Goal: Information Seeking & Learning: Learn about a topic

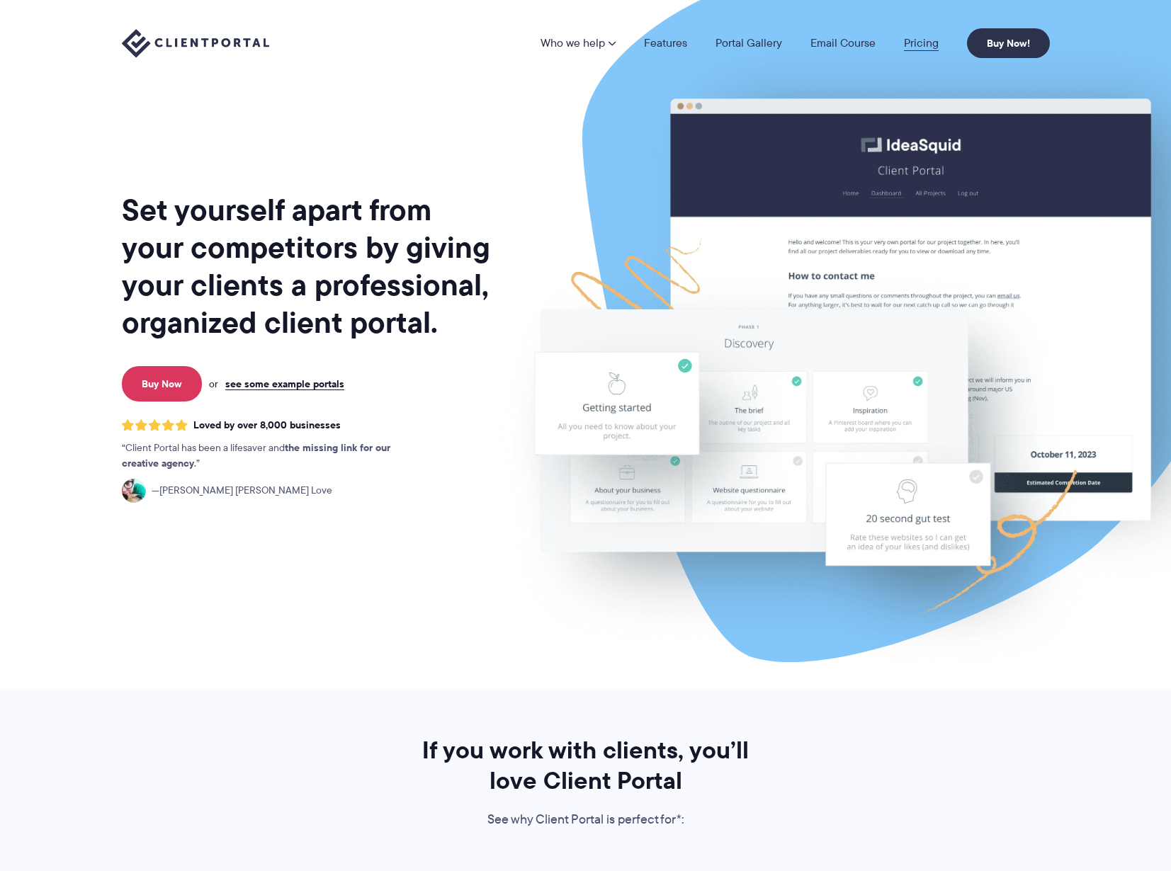
click at [913, 38] on link "Pricing" at bounding box center [921, 43] width 35 height 11
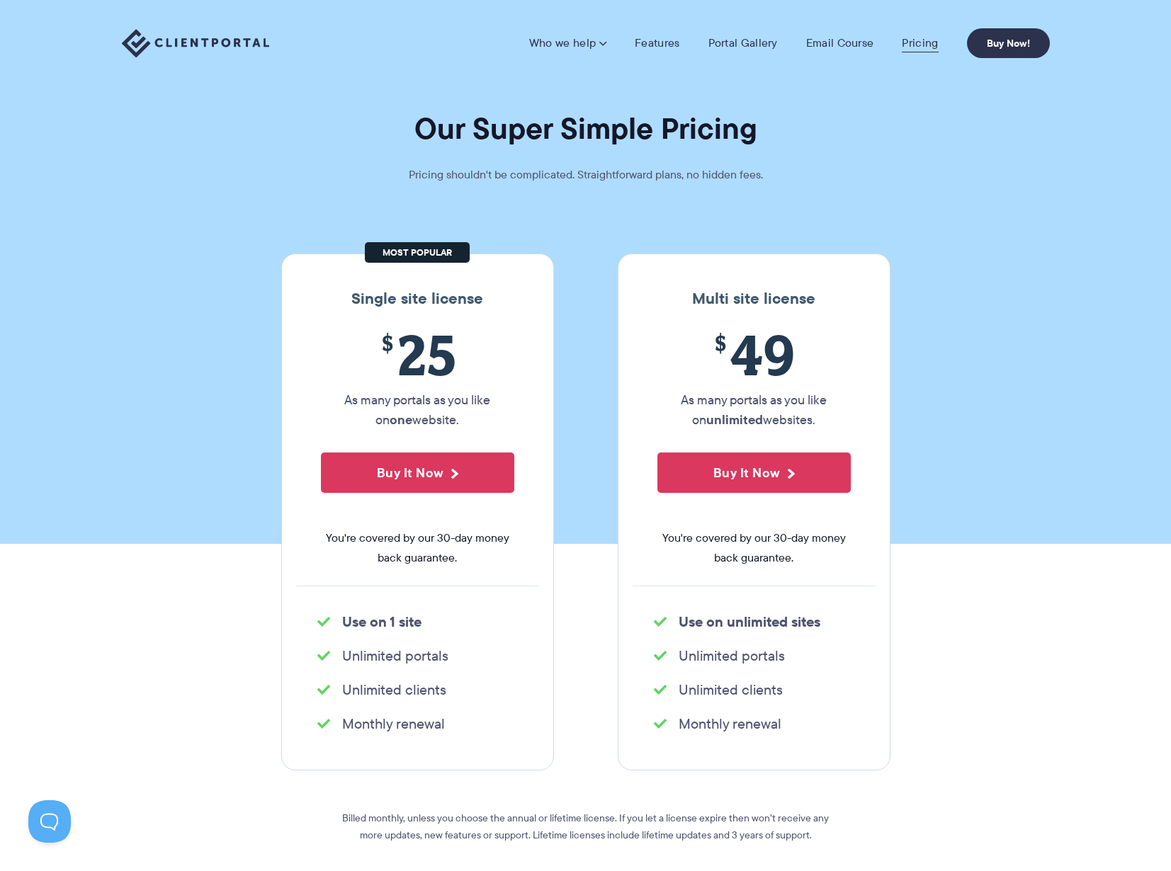
click at [915, 43] on link "Pricing" at bounding box center [920, 43] width 36 height 14
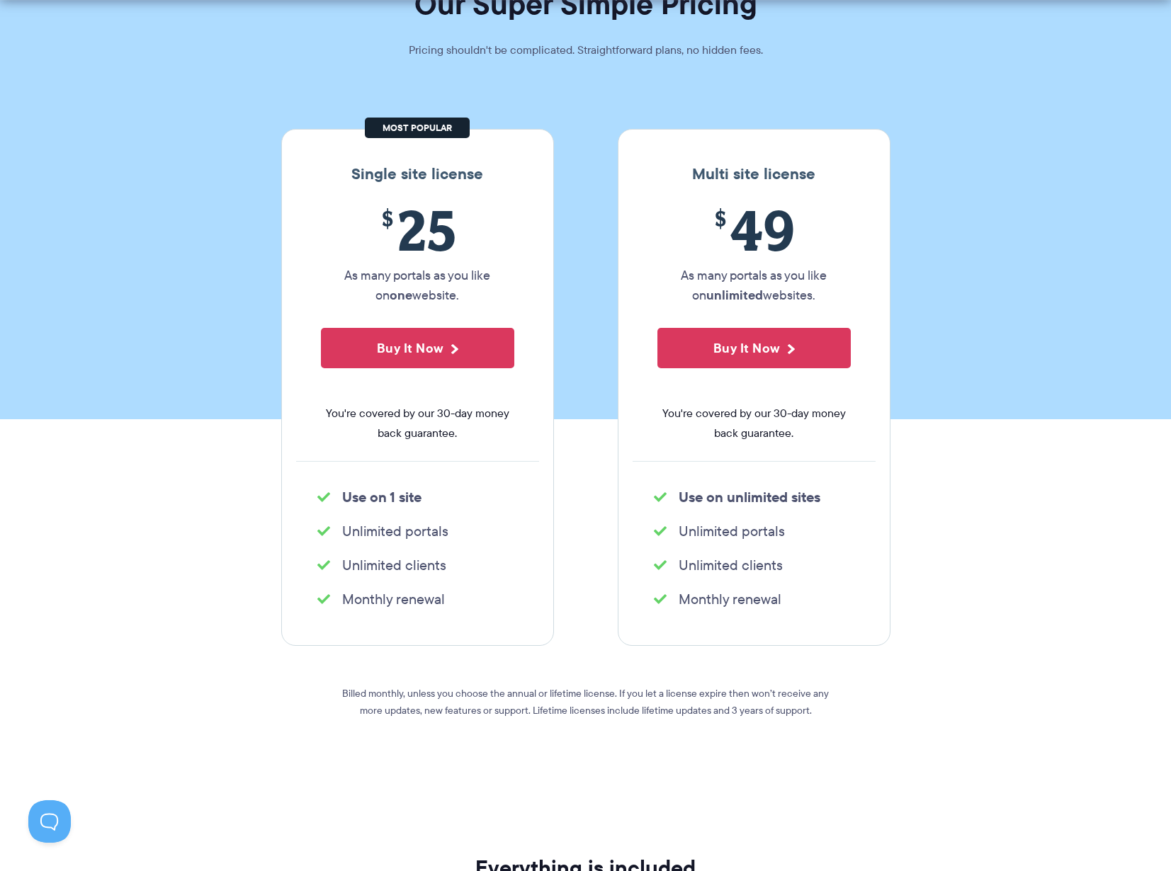
scroll to position [133, 0]
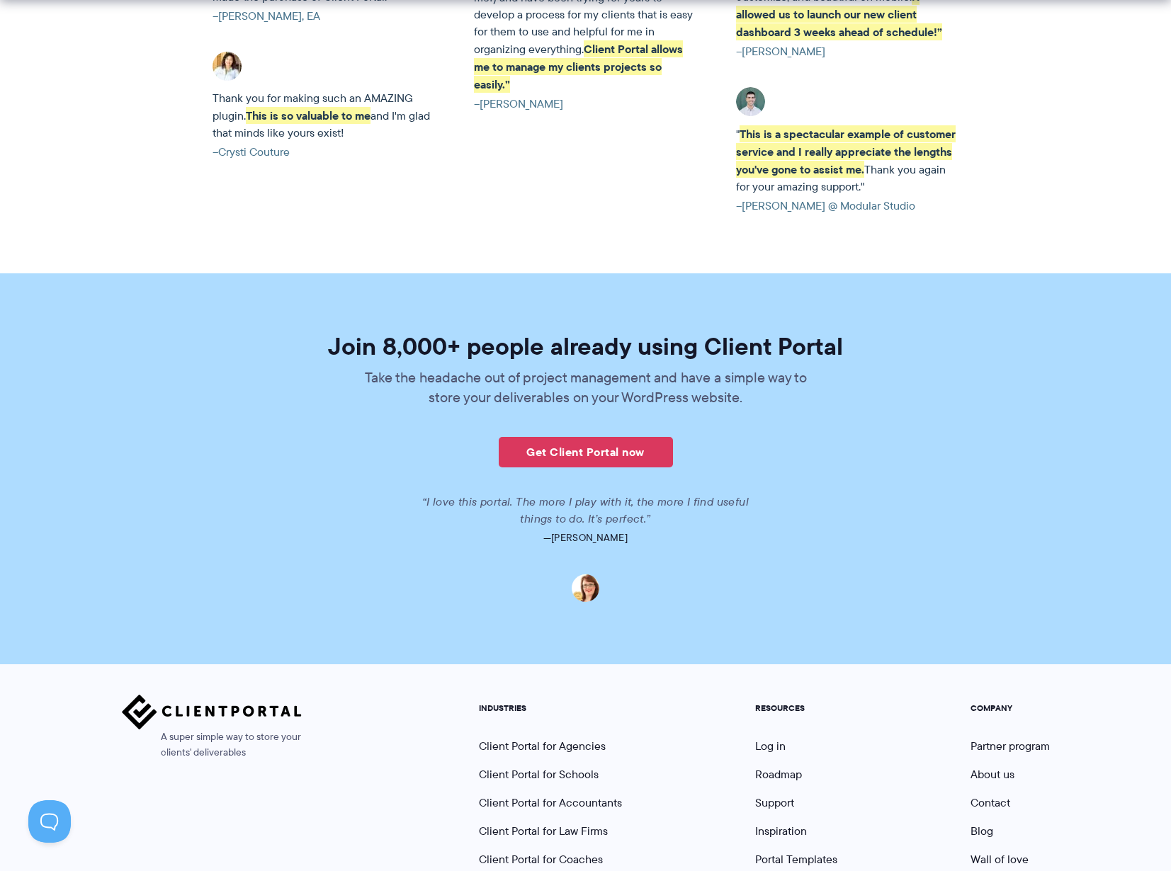
scroll to position [3248, 0]
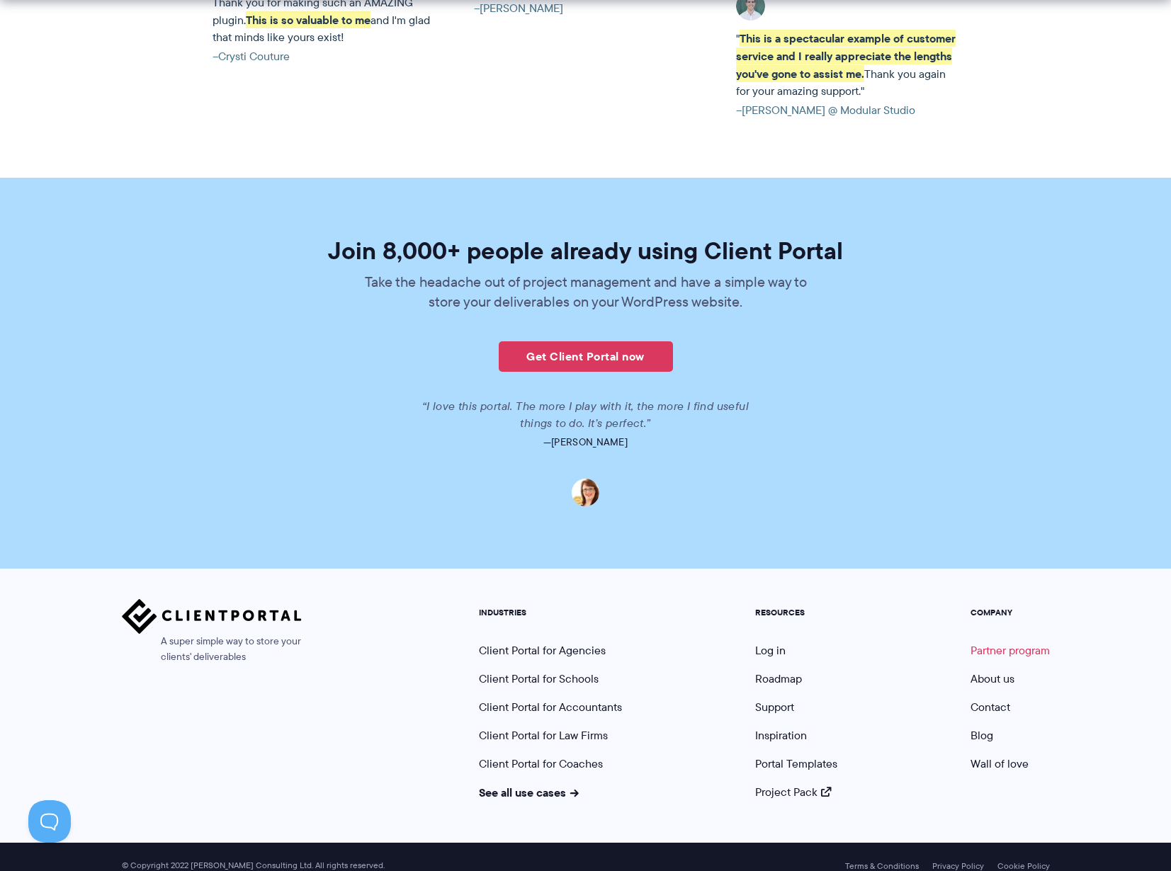
click at [1015, 643] on link "Partner program" at bounding box center [1010, 651] width 79 height 16
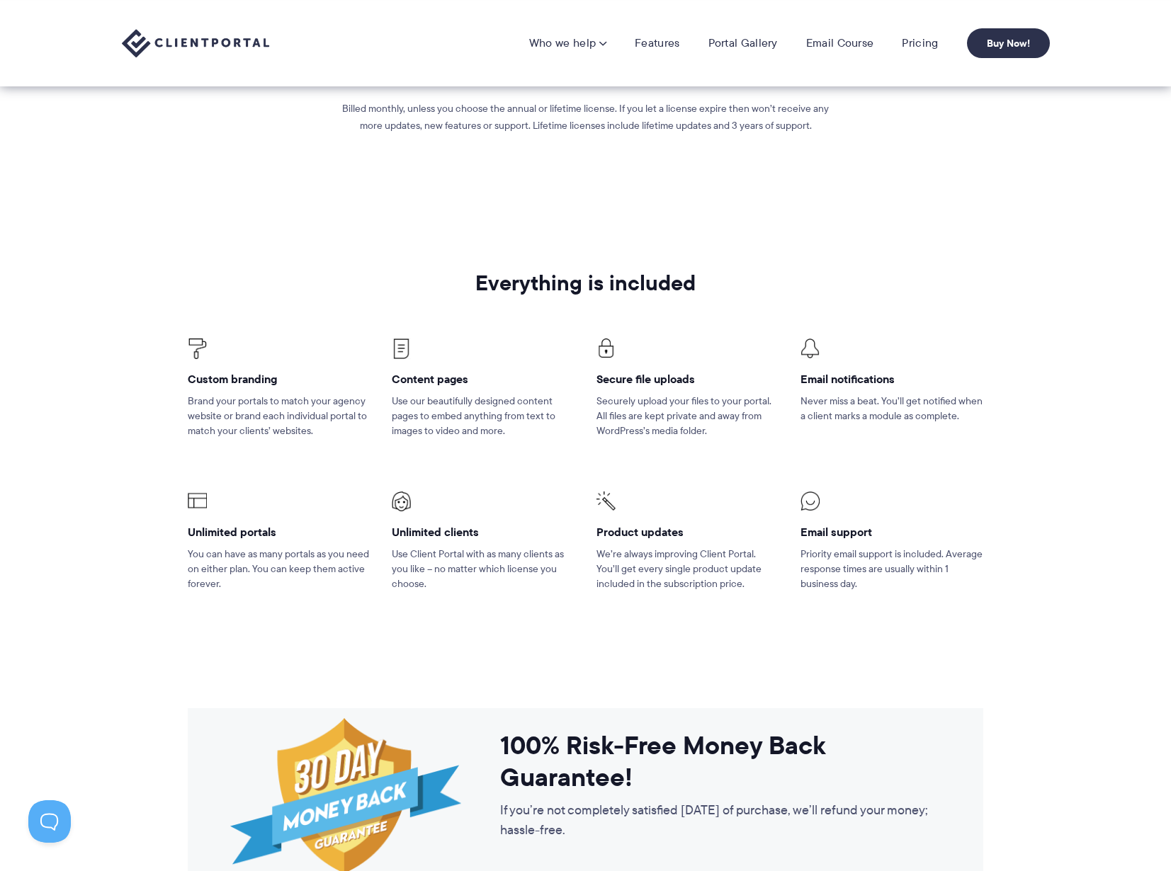
scroll to position [402, 0]
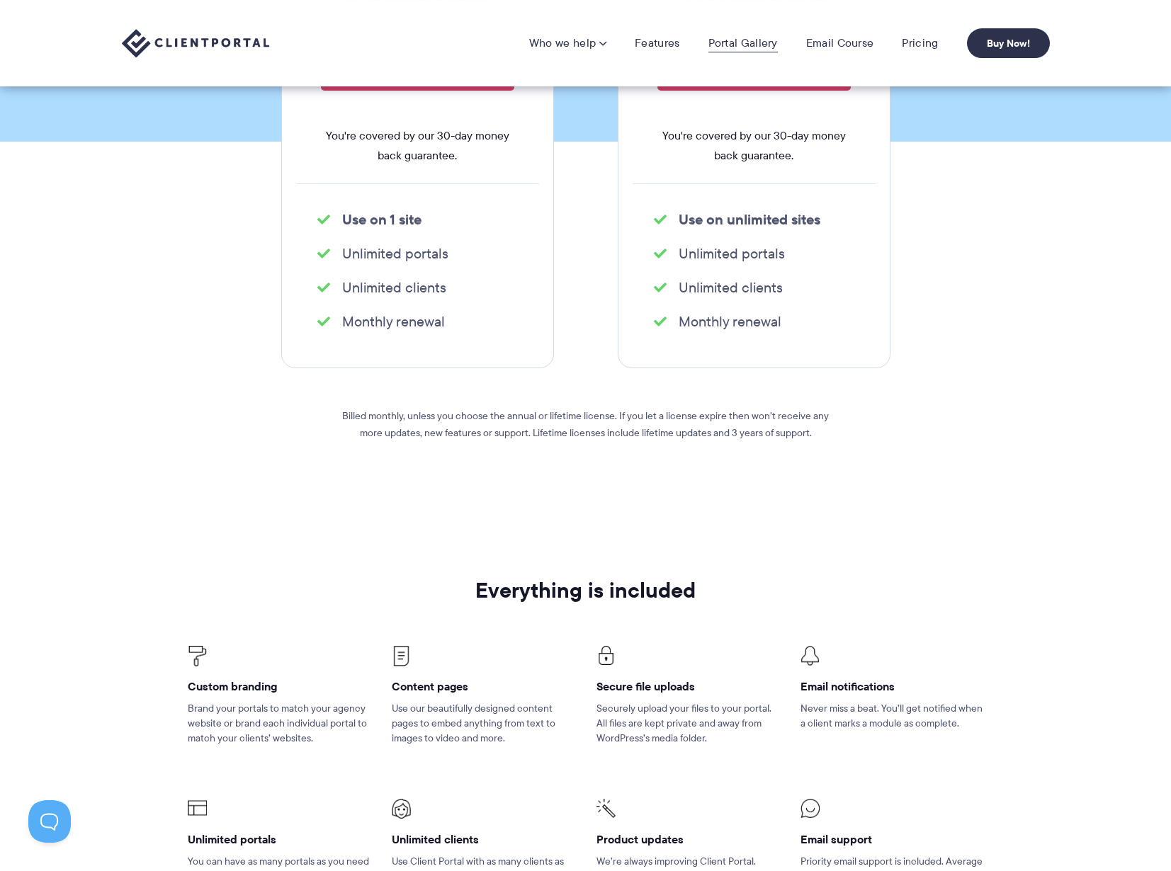
click at [773, 39] on link "Portal Gallery" at bounding box center [743, 43] width 69 height 14
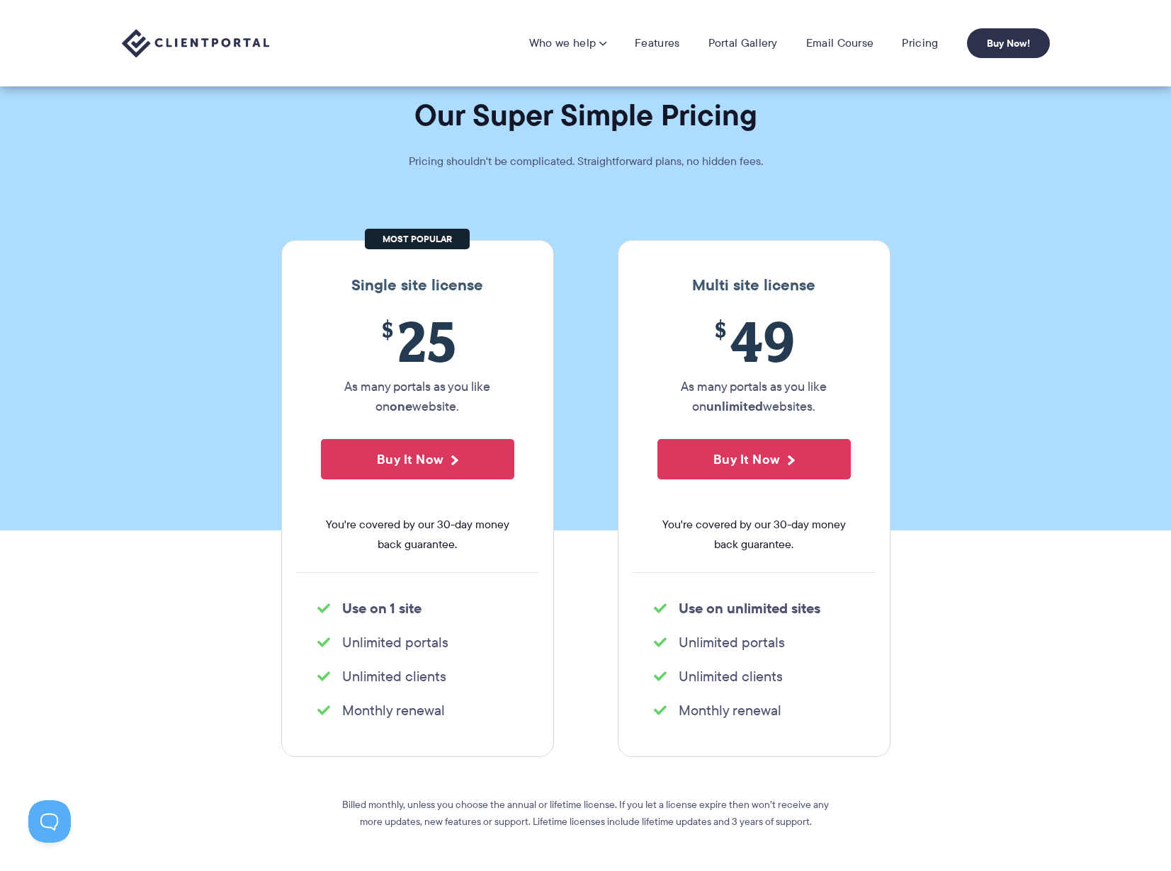
scroll to position [0, 0]
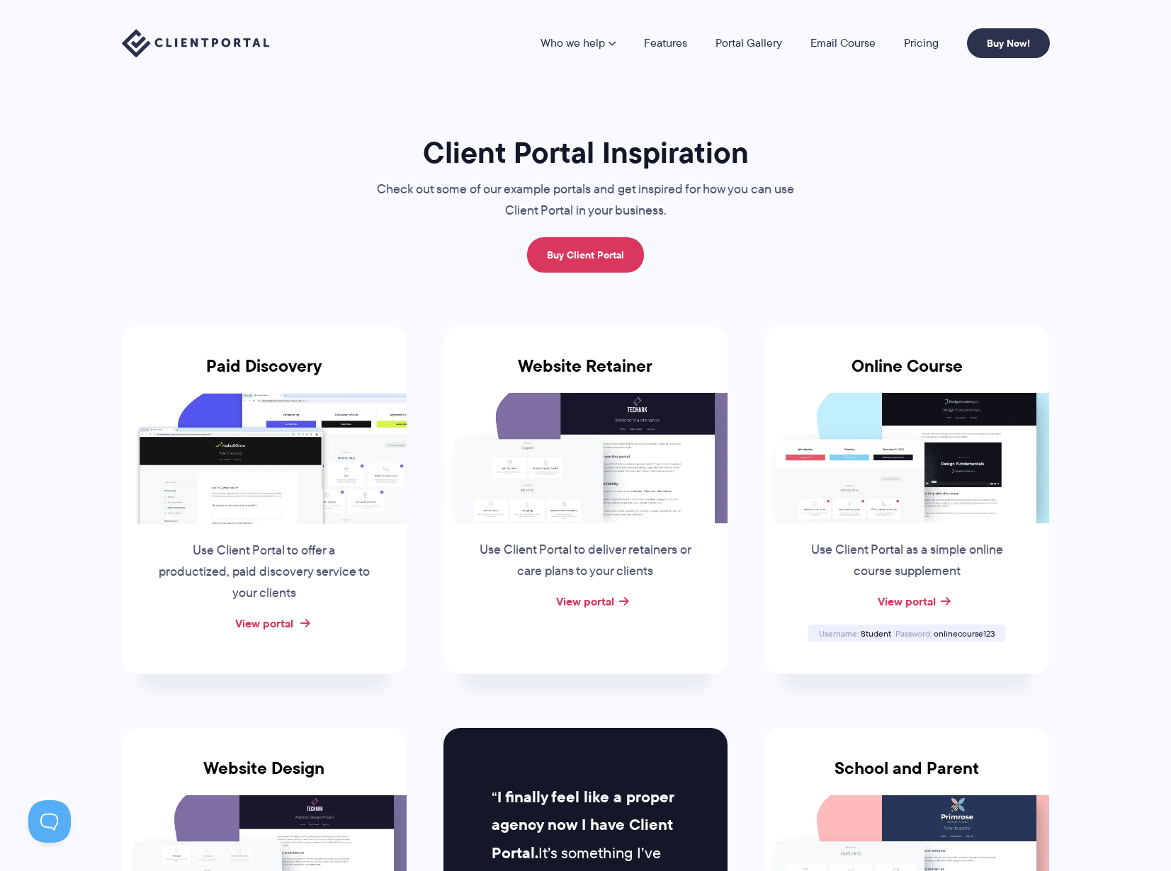
click at [283, 624] on link "View portal" at bounding box center [264, 623] width 58 height 17
